Goal: Check status: Check status

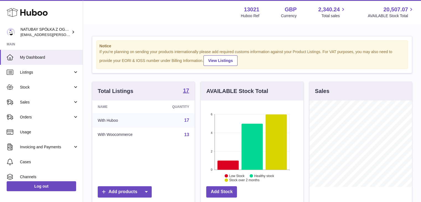
scroll to position [86, 104]
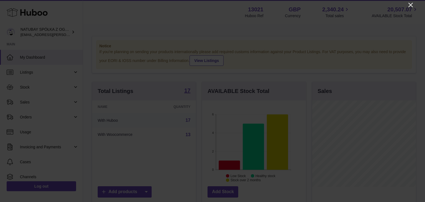
click at [410, 5] on icon "Close" at bounding box center [410, 5] width 4 height 4
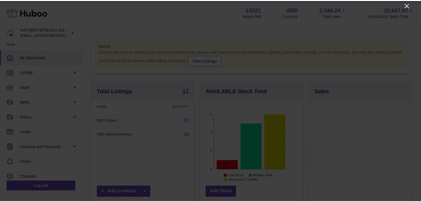
scroll to position [276441, 276424]
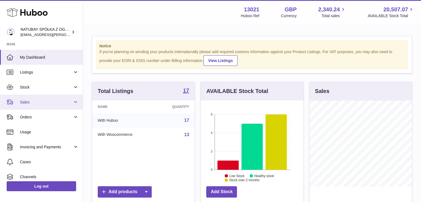
click at [9, 101] on icon at bounding box center [10, 102] width 7 height 7
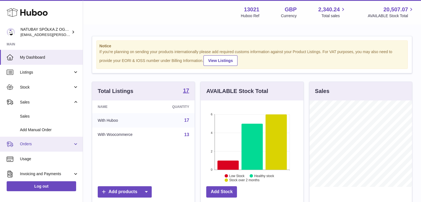
click at [37, 139] on link "Orders" at bounding box center [41, 144] width 83 height 15
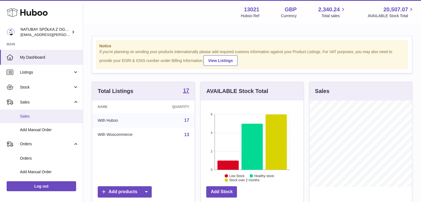
click at [28, 113] on link "Sales" at bounding box center [41, 117] width 83 height 14
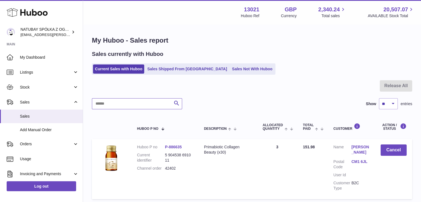
click at [146, 100] on input "text" at bounding box center [137, 103] width 90 height 11
click at [168, 65] on link "Sales Shipped From Huboo" at bounding box center [187, 68] width 84 height 9
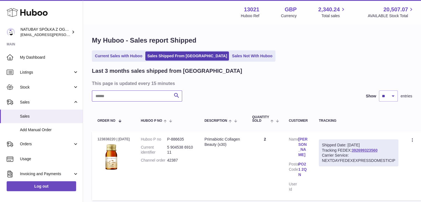
click at [143, 101] on input "text" at bounding box center [137, 95] width 90 height 11
type input "*****"
